Goal: Task Accomplishment & Management: Manage account settings

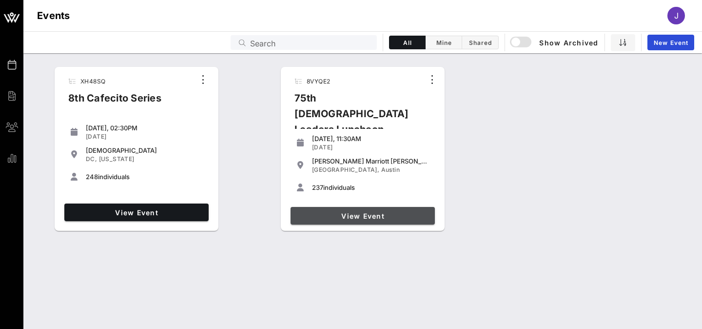
click at [337, 221] on link "View Event" at bounding box center [363, 216] width 144 height 18
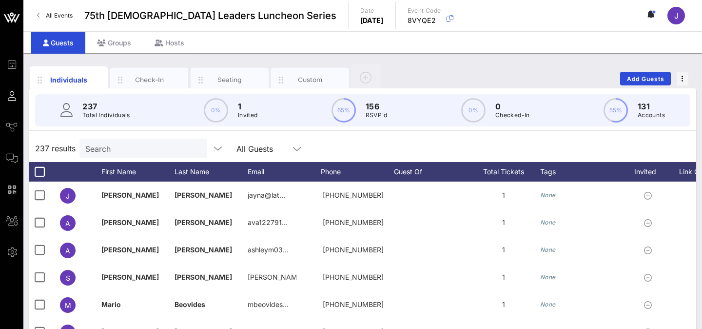
click at [47, 10] on link "All Events" at bounding box center [54, 16] width 47 height 16
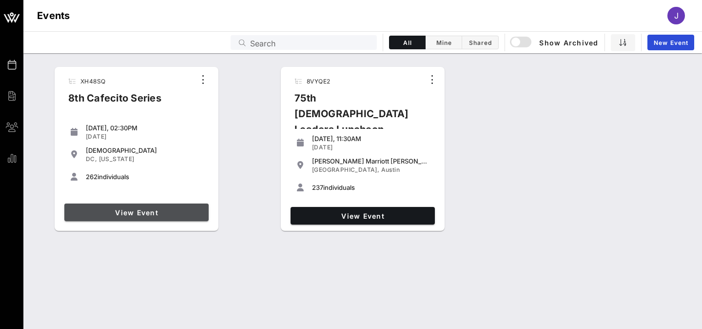
click at [117, 218] on link "View Event" at bounding box center [136, 212] width 144 height 18
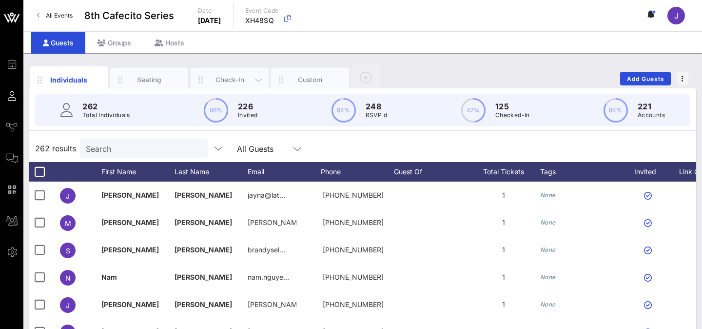
click at [232, 81] on div "Check-In" at bounding box center [229, 79] width 43 height 9
